Goal: Task Accomplishment & Management: Manage account settings

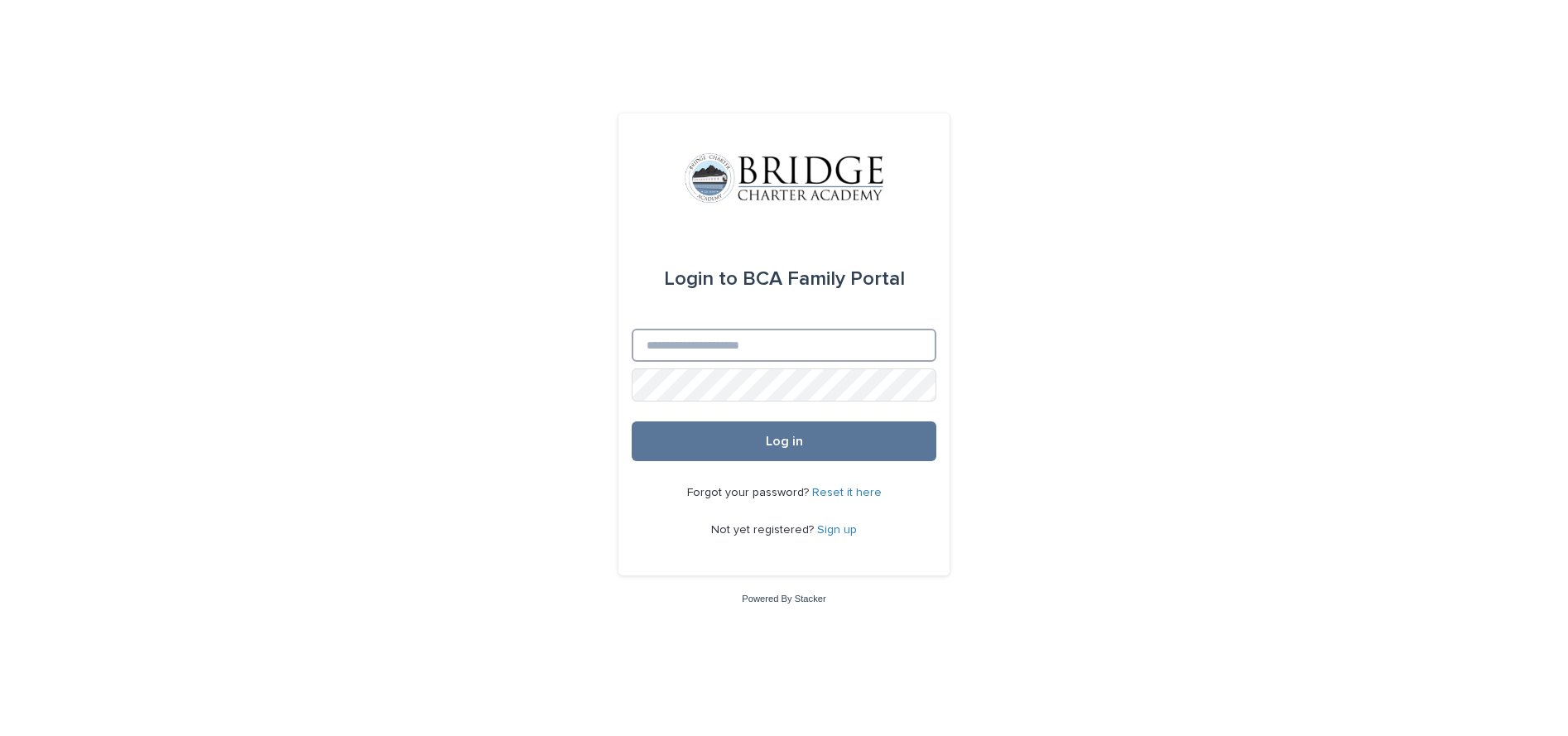
click at [663, 342] on input "Email" at bounding box center [784, 345] width 305 height 33
type input "**********"
click at [632, 421] on button "Log in" at bounding box center [784, 441] width 305 height 40
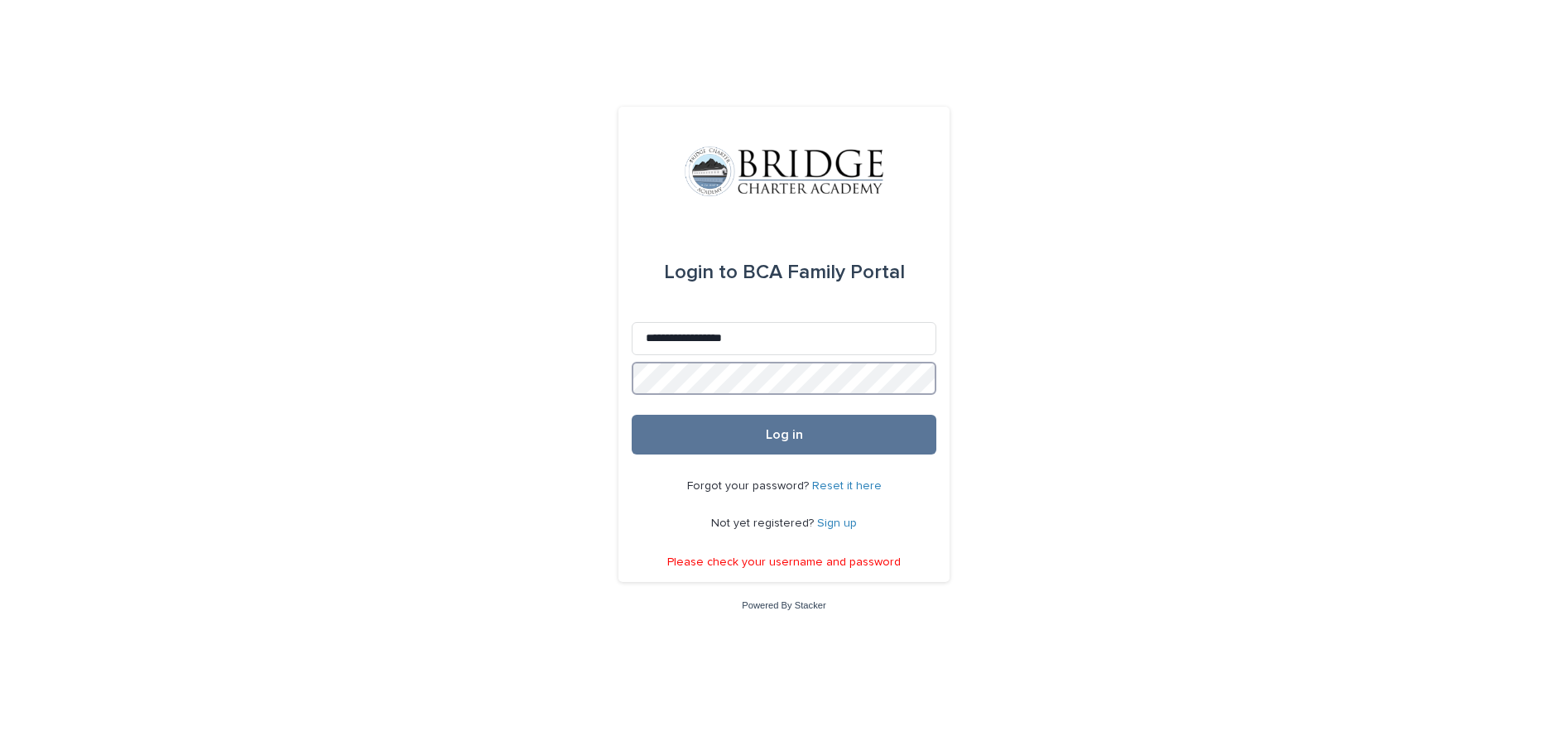
click at [632, 415] on button "Log in" at bounding box center [784, 435] width 305 height 40
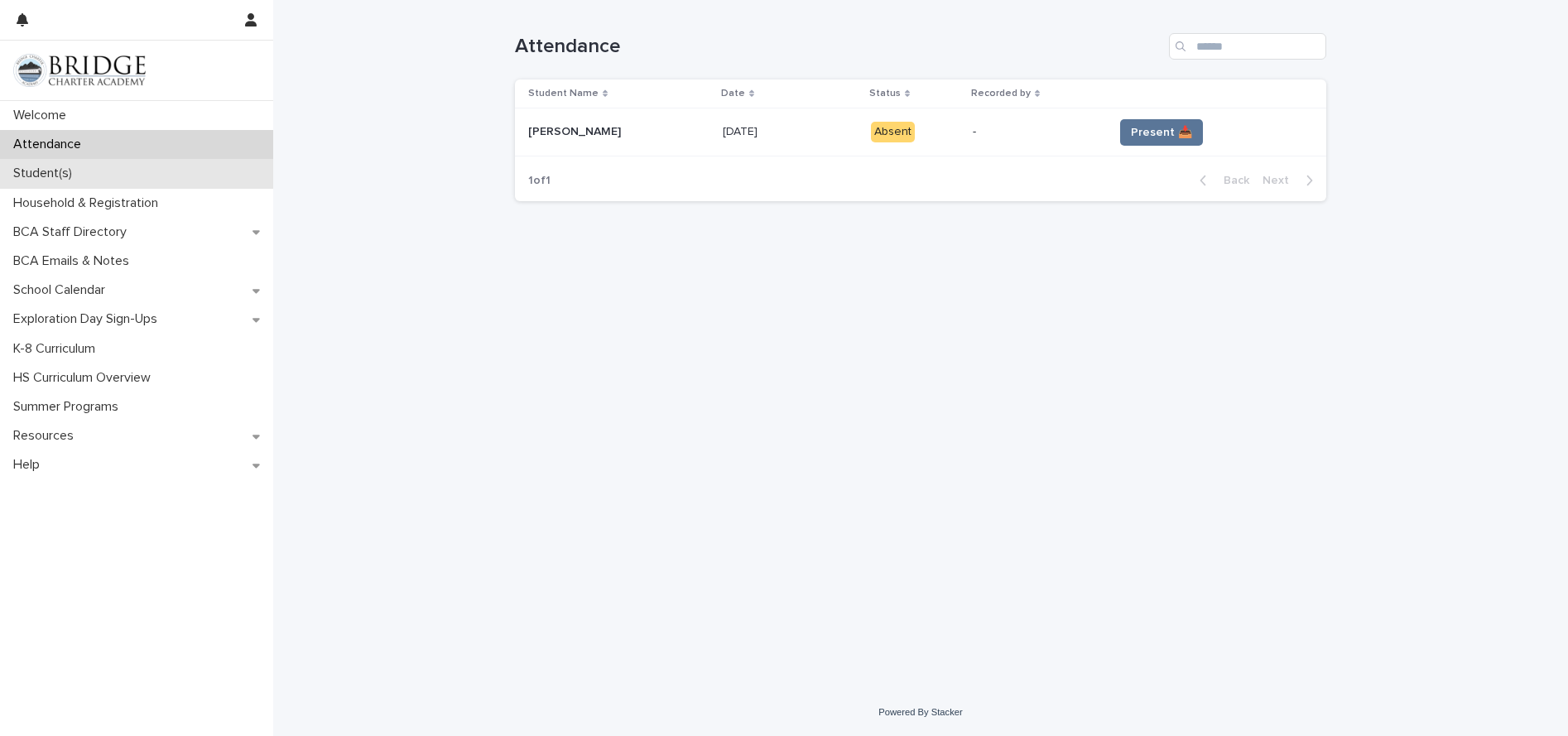
click at [68, 187] on div "Student(s)" at bounding box center [137, 173] width 273 height 29
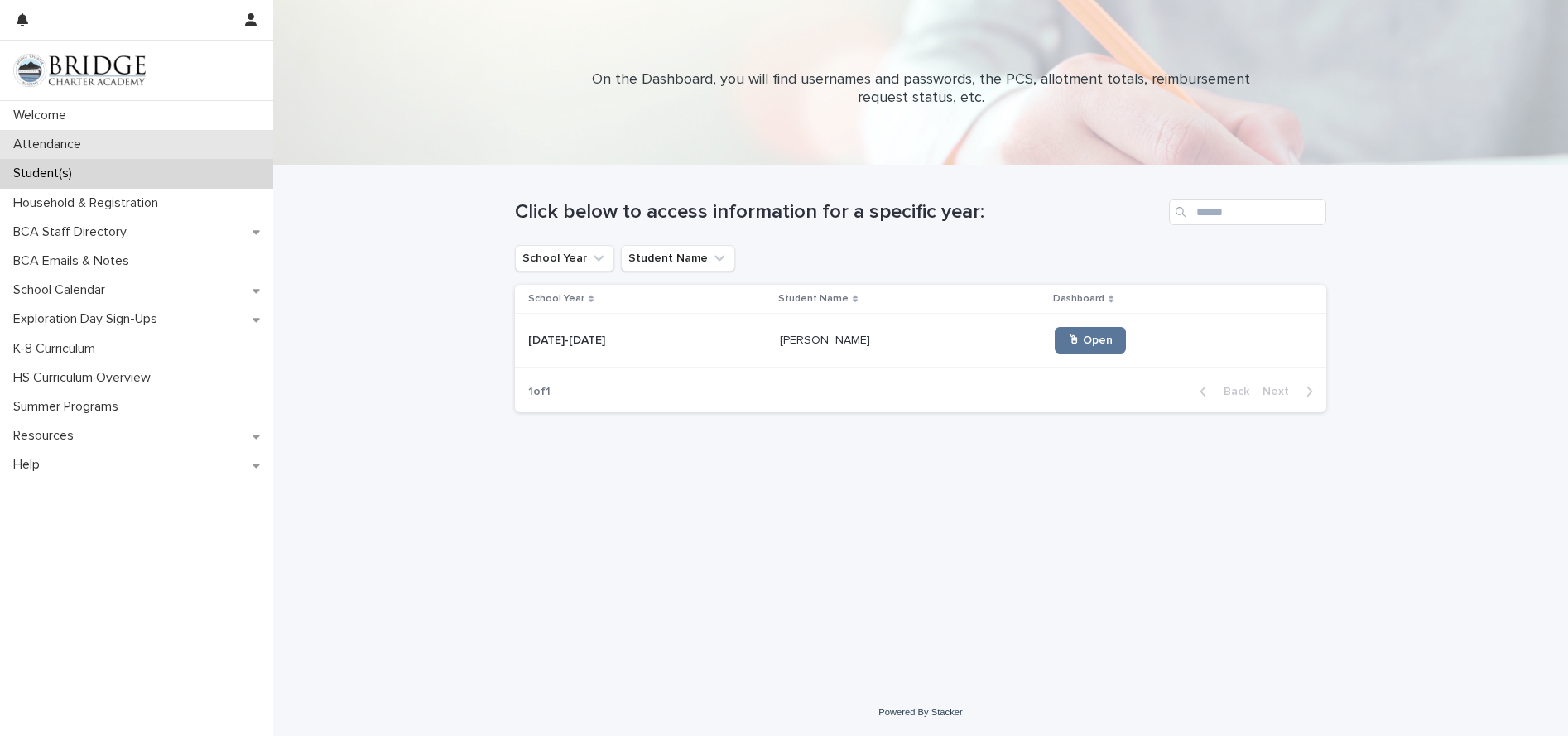
click at [115, 151] on div "Attendance" at bounding box center [137, 145] width 273 height 29
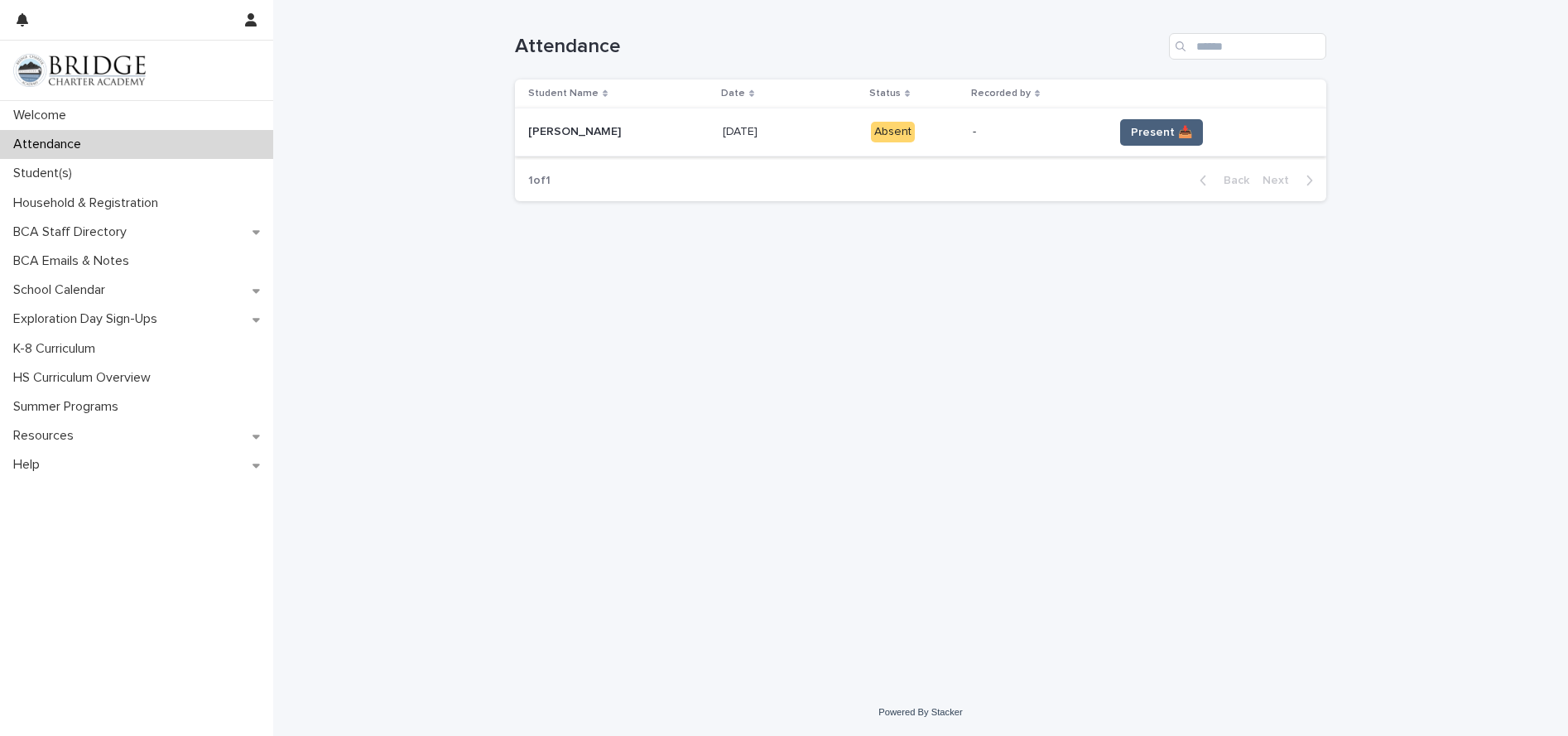
click at [1160, 129] on button "Present 📥" at bounding box center [1161, 132] width 82 height 27
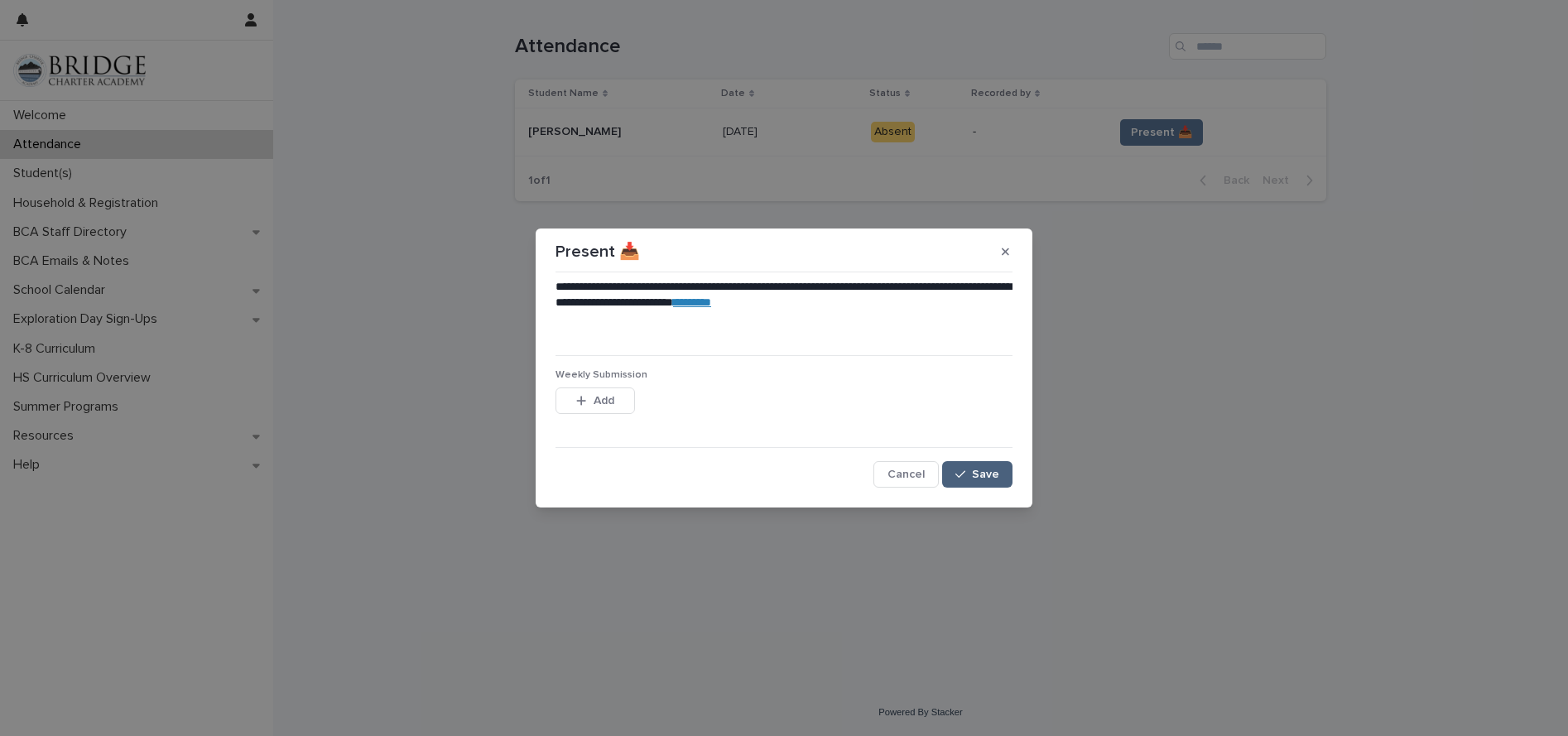
click at [984, 471] on span "Save" at bounding box center [985, 474] width 27 height 12
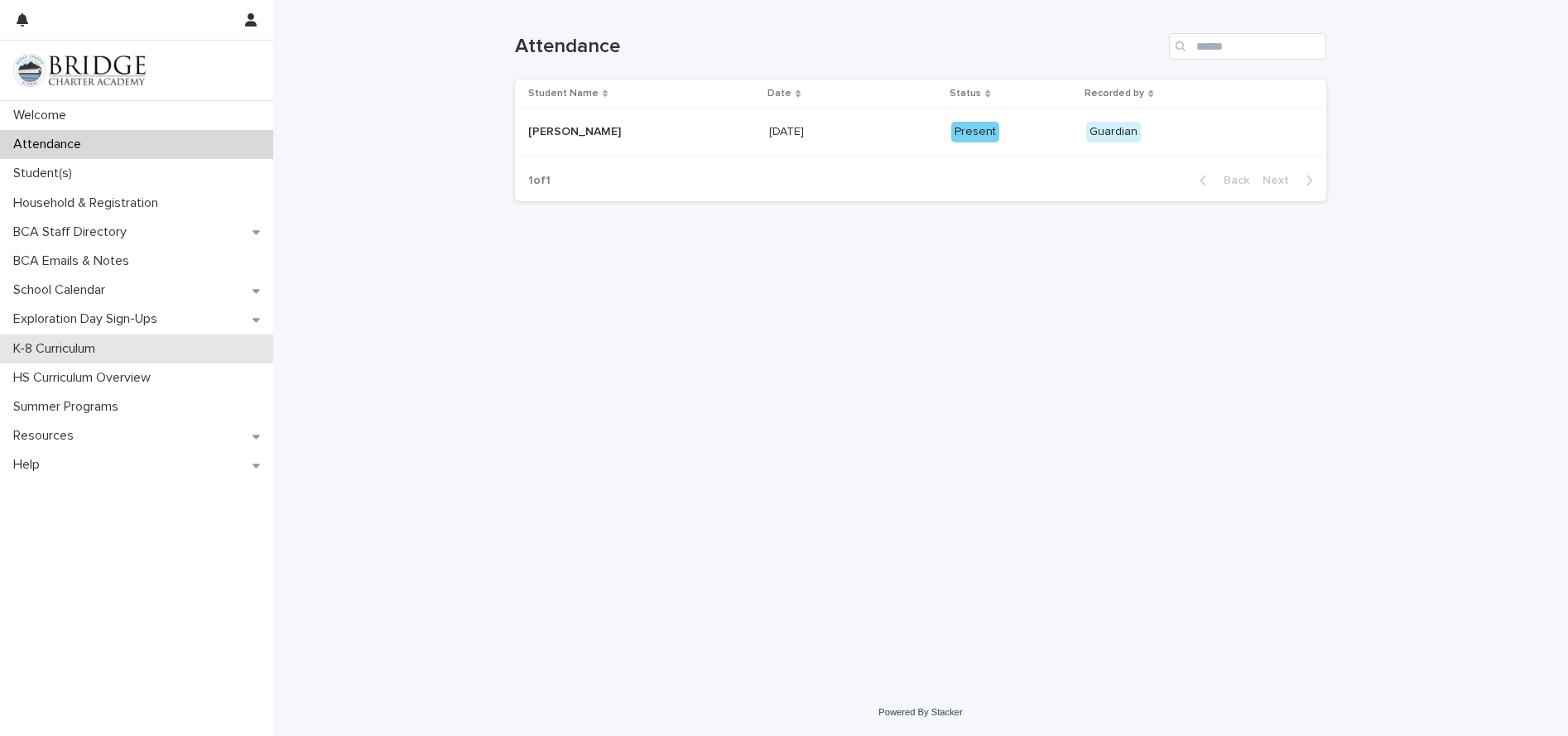
click at [142, 364] on div "K-8 Curriculum" at bounding box center [137, 348] width 273 height 29
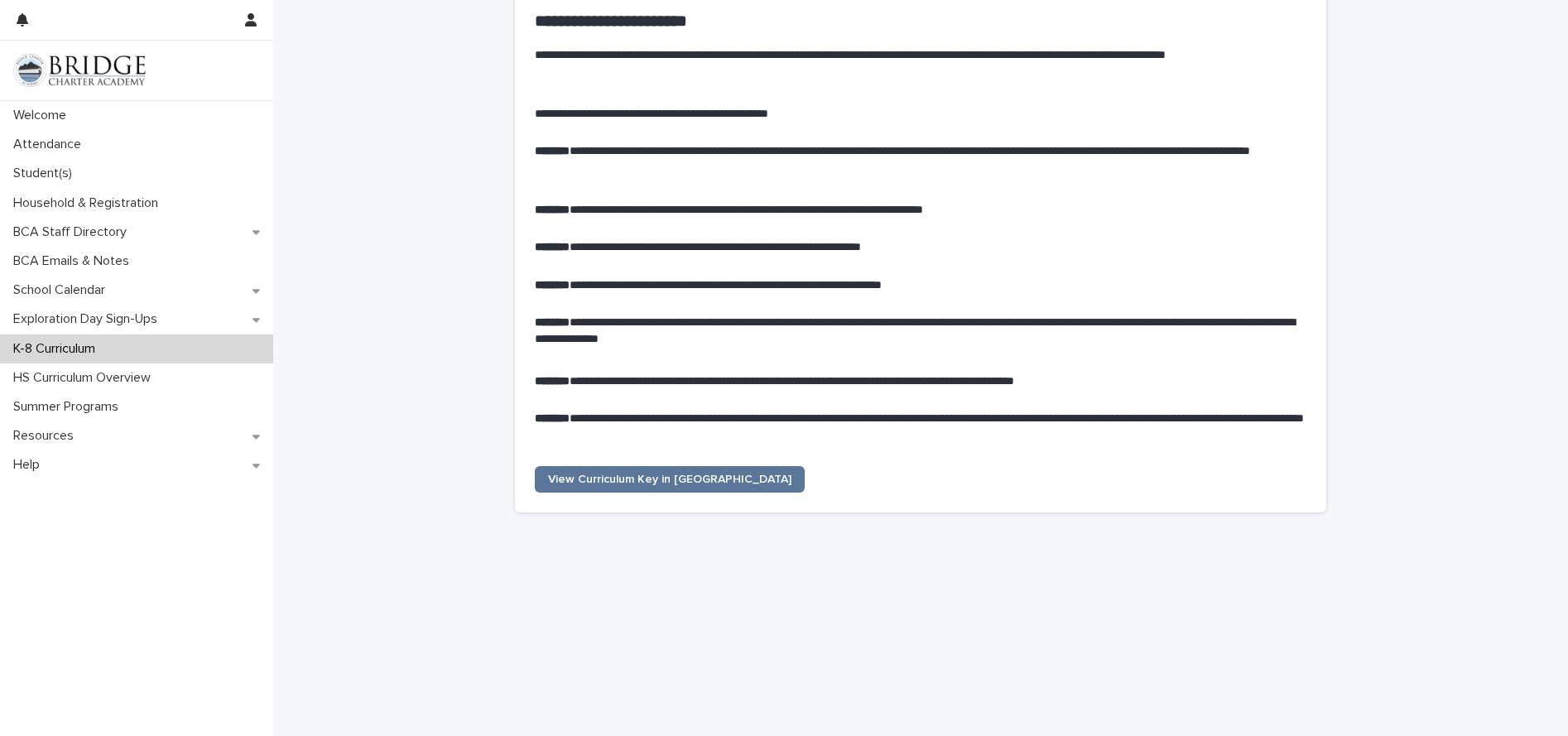
scroll to position [580, 0]
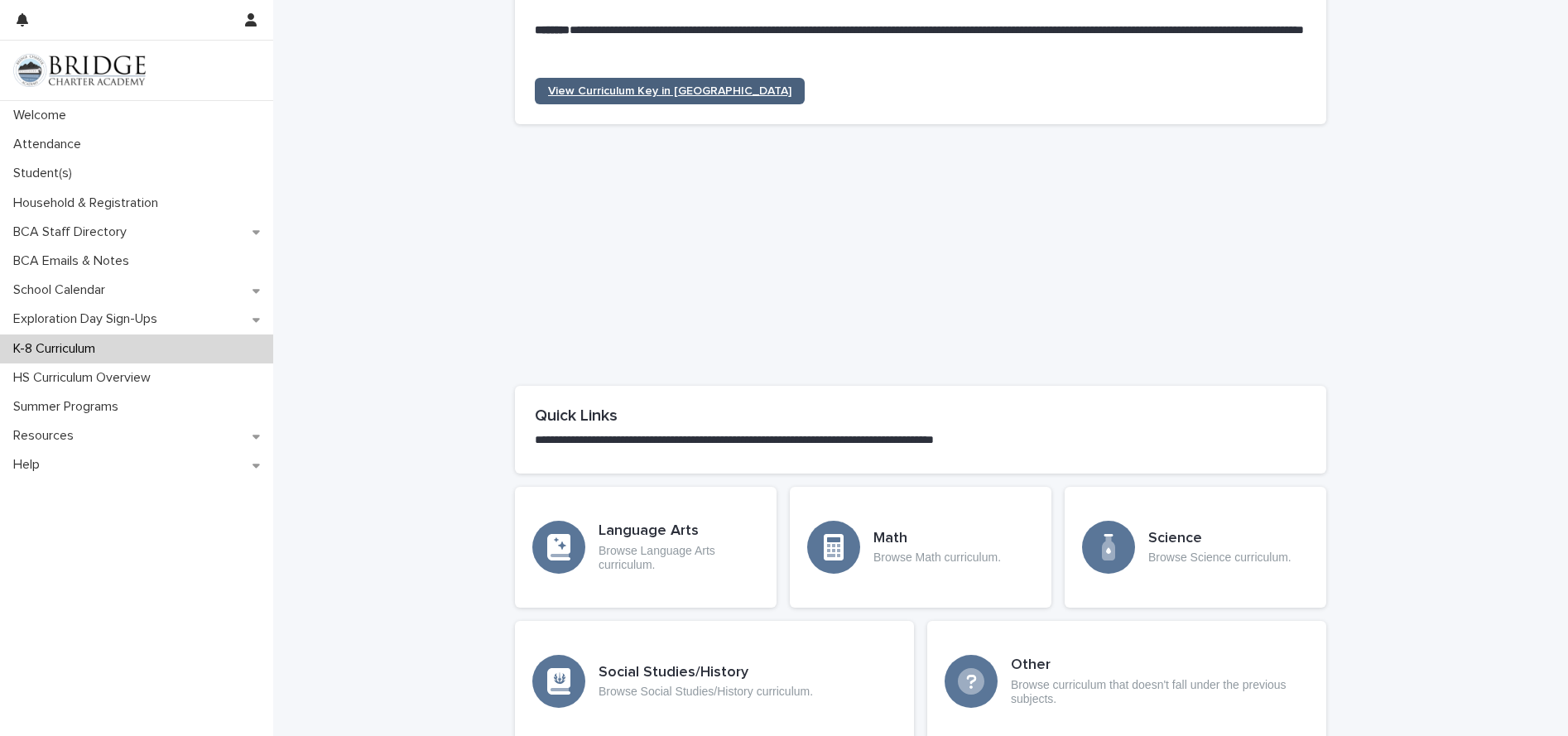
click at [674, 97] on span "View Curriculum Key in New Tab" at bounding box center [669, 90] width 244 height 12
